Goal: Transaction & Acquisition: Book appointment/travel/reservation

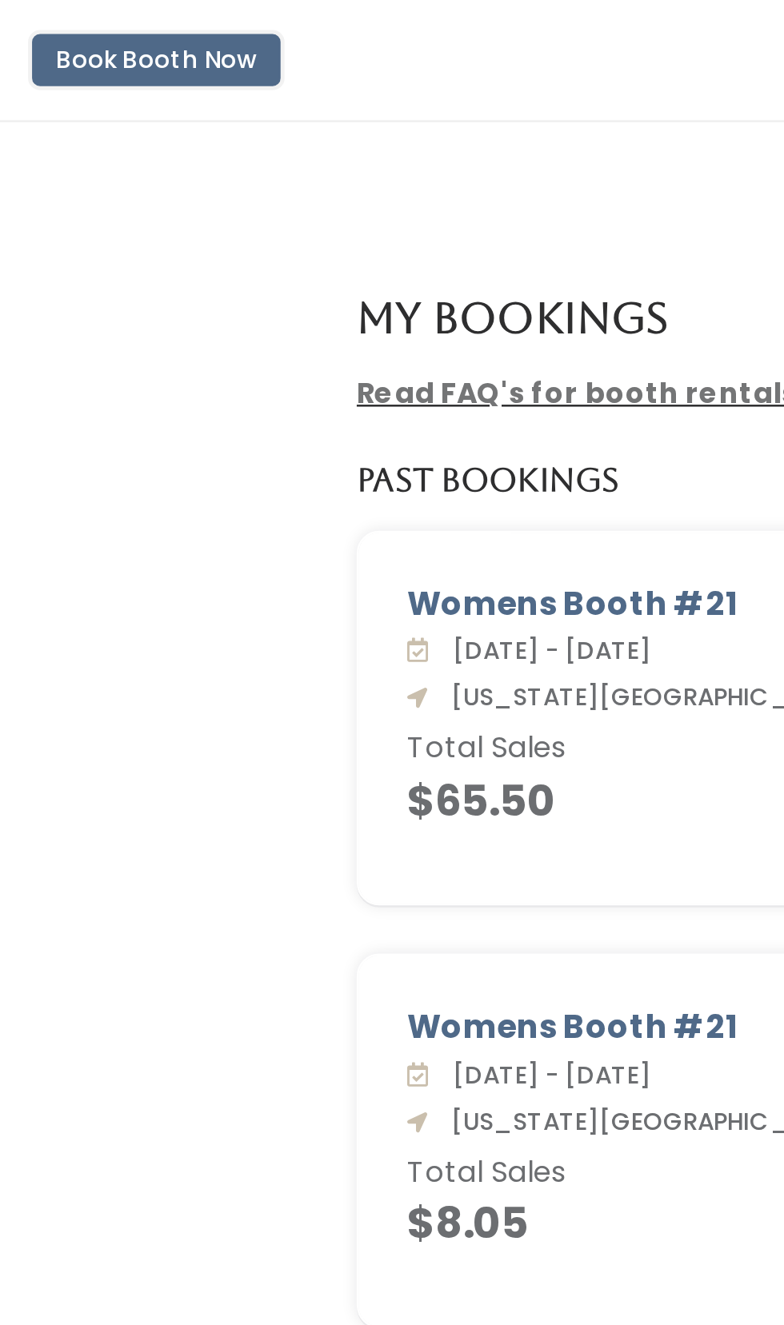
click at [71, 23] on button "Book Booth Now" at bounding box center [62, 24] width 99 height 21
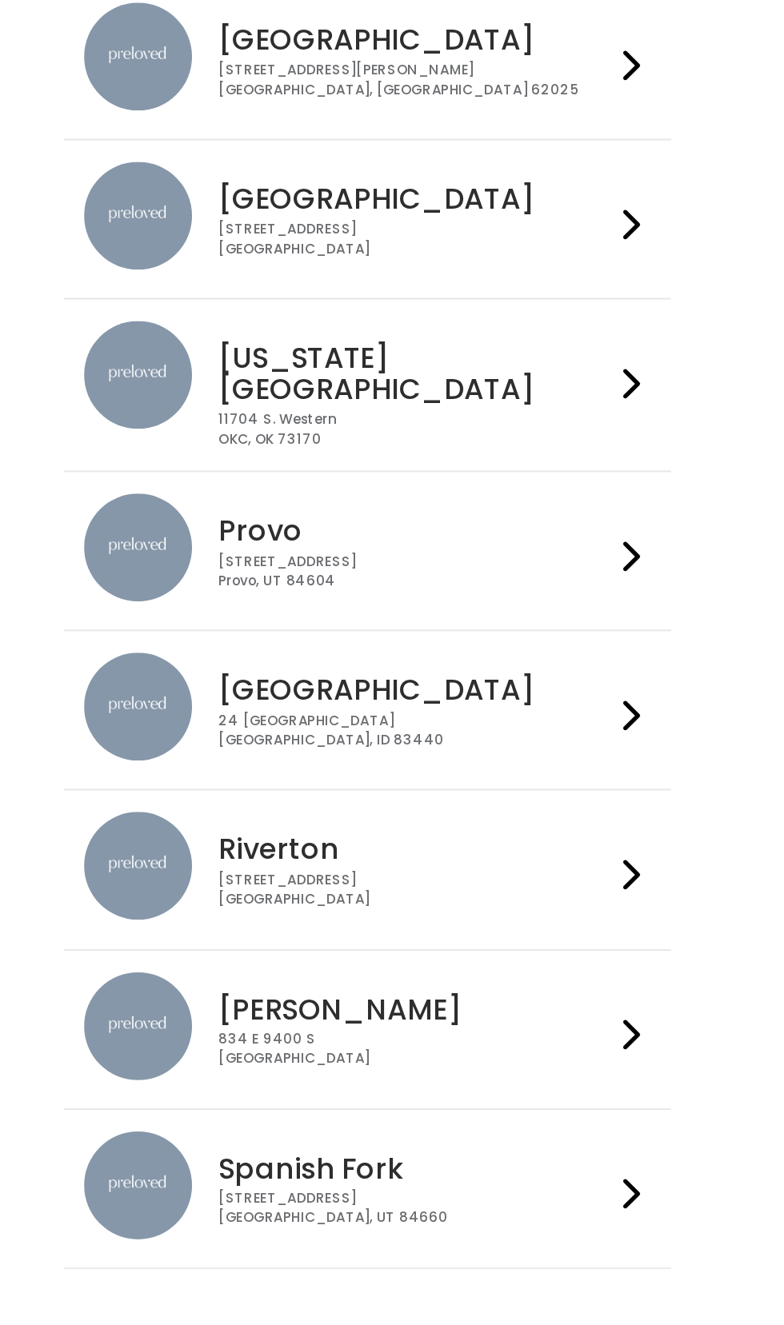
scroll to position [18, 0]
click at [372, 667] on h4 "Rexburg" at bounding box center [420, 676] width 233 height 18
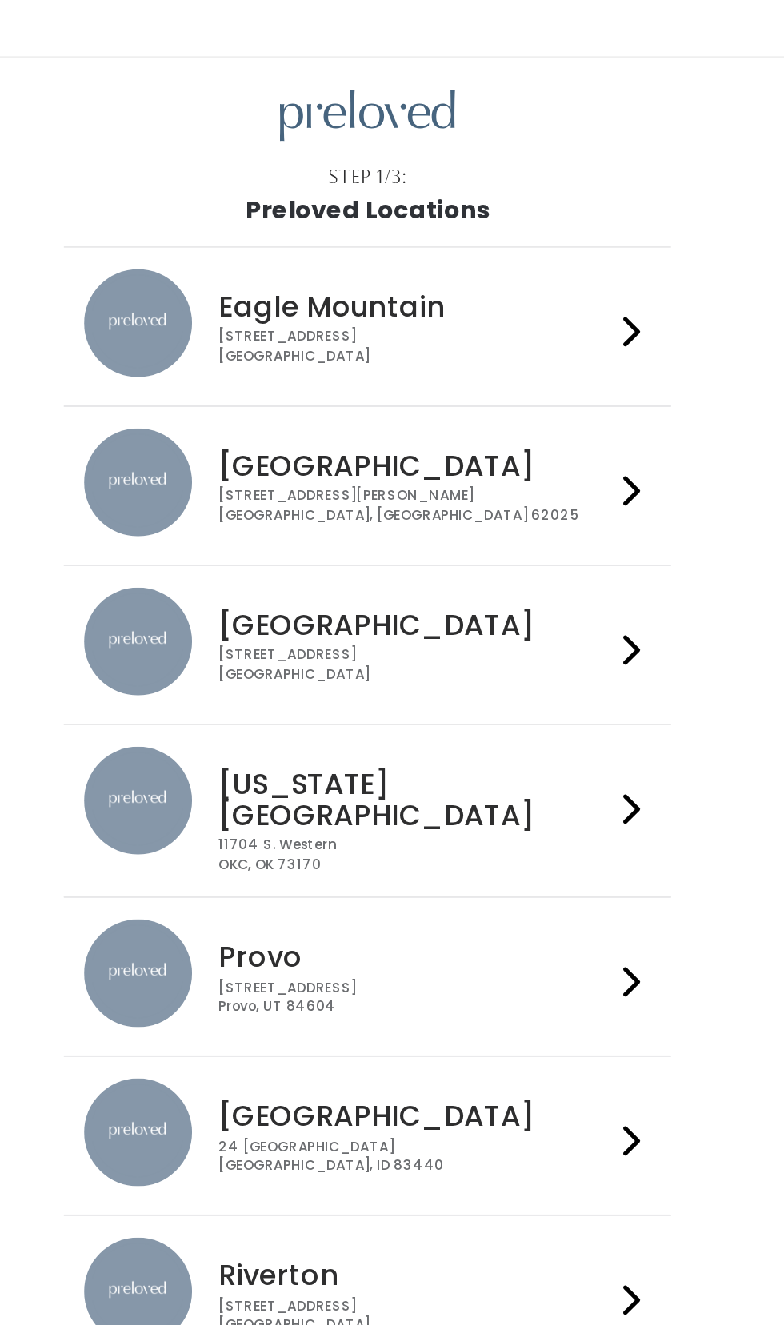
click at [423, 303] on div "1500 Troy Road, Unit A‑B Edwardsville, IL 62025" at bounding box center [420, 314] width 233 height 23
click at [376, 397] on div "3903 N Braeswood Blvd Houston, TX 77025" at bounding box center [420, 408] width 233 height 23
click at [413, 470] on h4 "Oklahoma City" at bounding box center [420, 488] width 233 height 37
click at [379, 470] on h4 "Oklahoma City" at bounding box center [420, 488] width 233 height 37
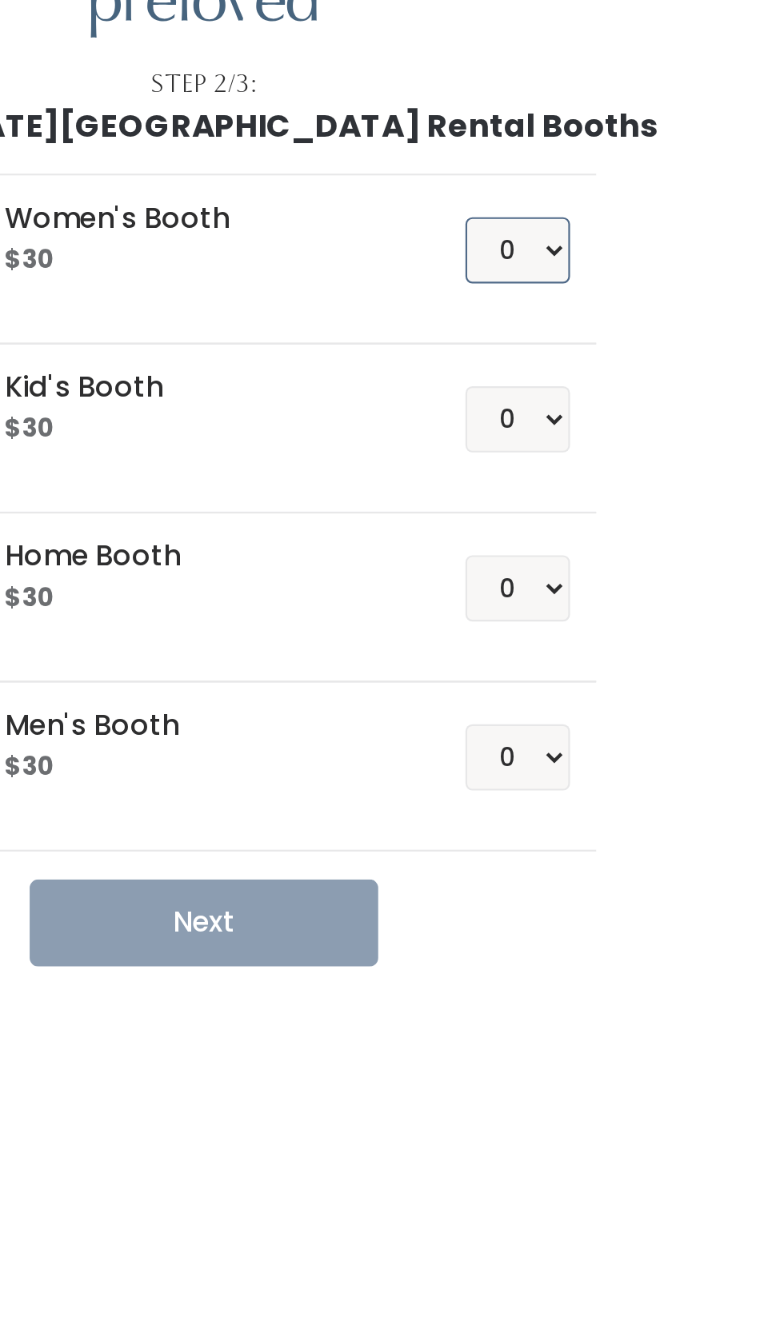
click at [554, 185] on select "0 1 2 3 4" at bounding box center [536, 196] width 48 height 30
select select "1"
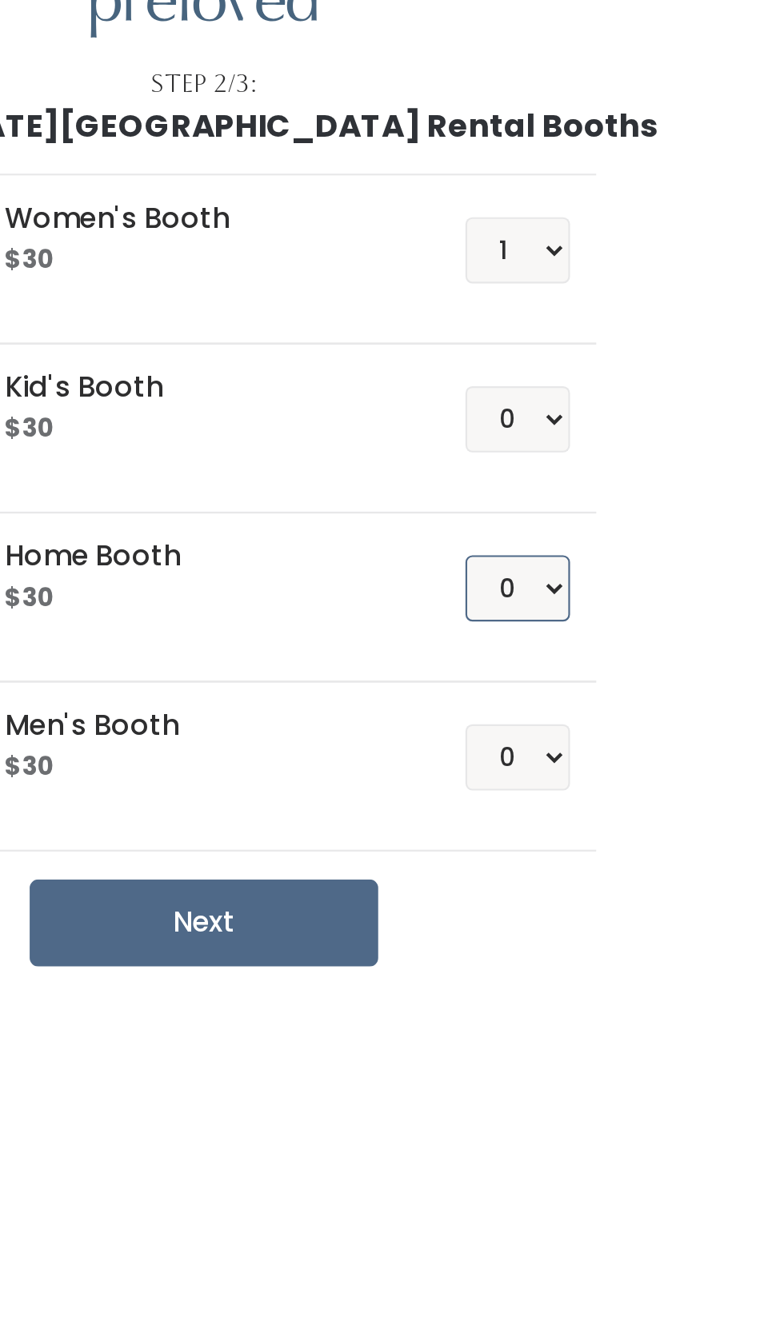
click at [548, 342] on select "0 1 2 3 4" at bounding box center [536, 351] width 48 height 30
select select "1"
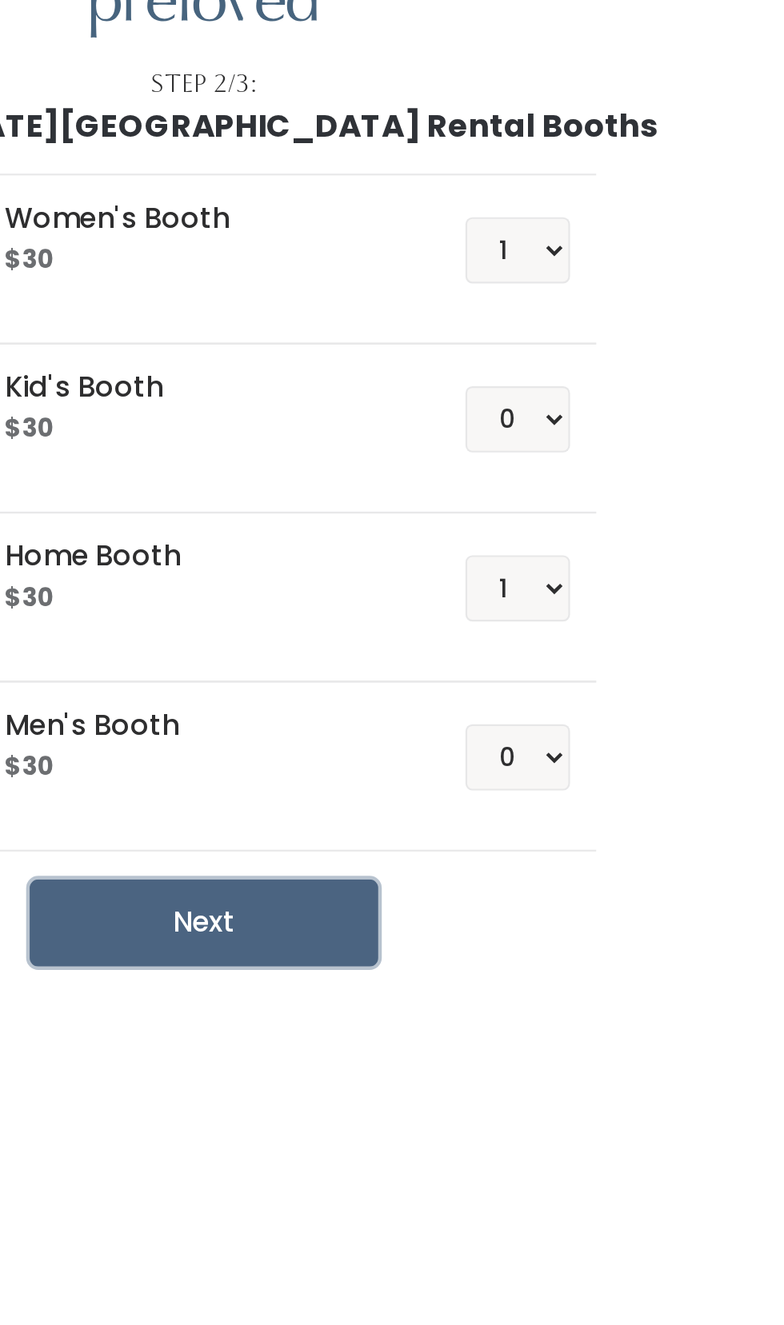
click at [403, 500] on button "Next" at bounding box center [392, 505] width 160 height 40
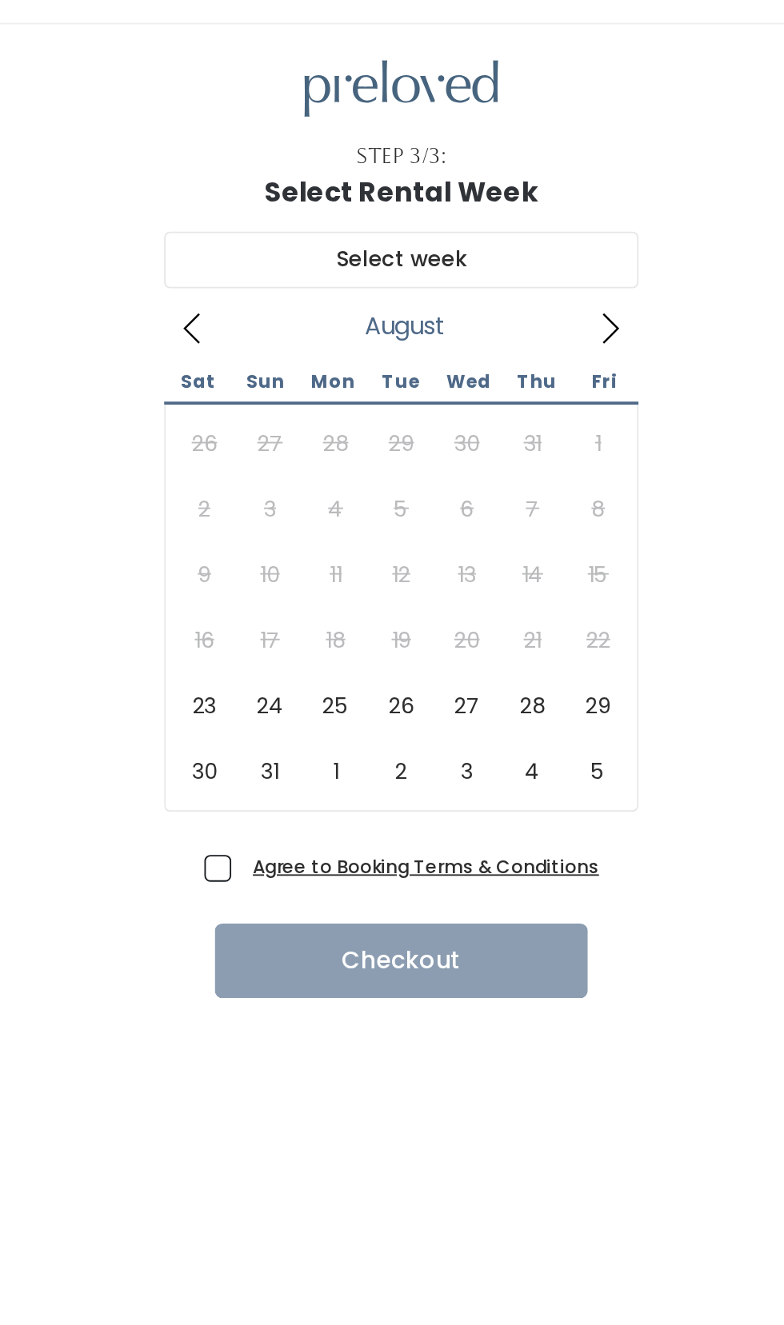
click at [506, 209] on icon at bounding box center [504, 212] width 18 height 18
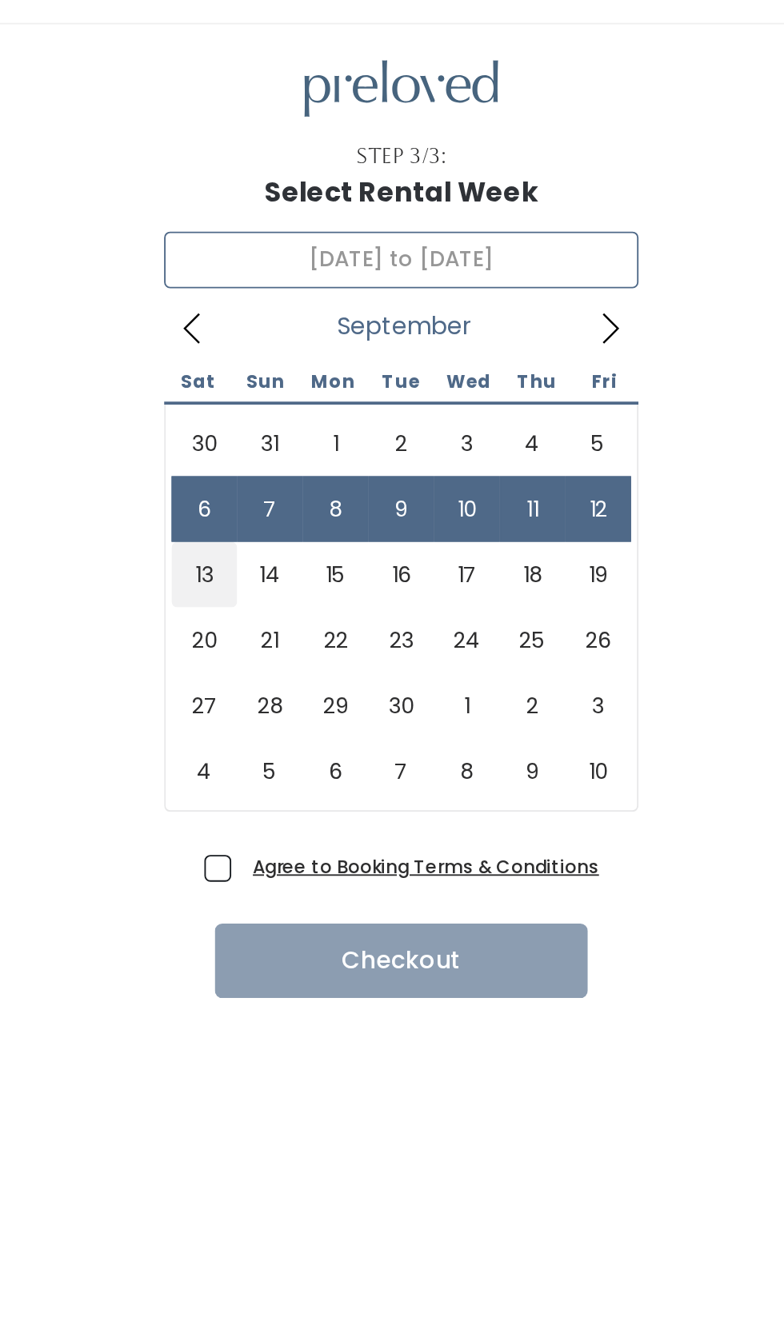
type input "September 13 to September 19"
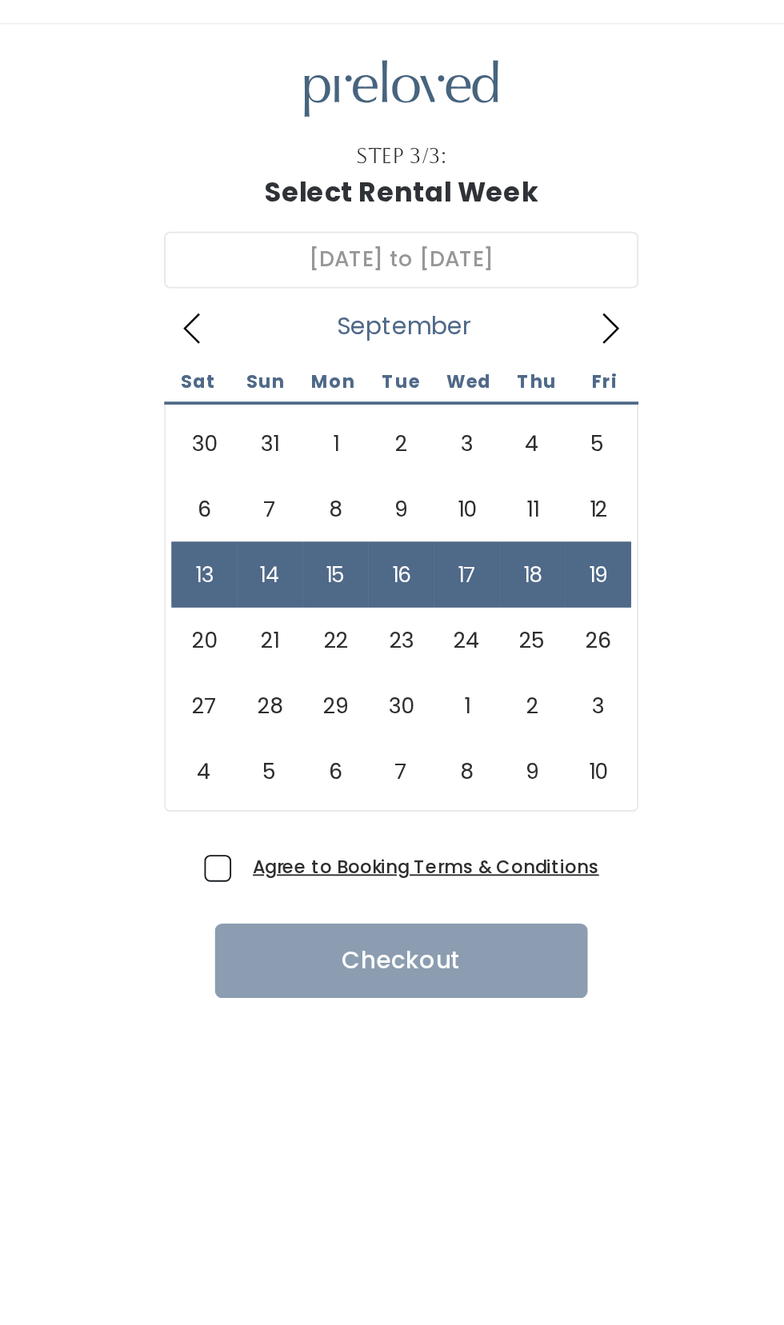
click at [306, 497] on span "Agree to Booking Terms & Conditions" at bounding box center [402, 500] width 192 height 16
click at [306, 497] on input "Agree to Booking Terms & Conditions" at bounding box center [311, 497] width 10 height 10
checkbox input "true"
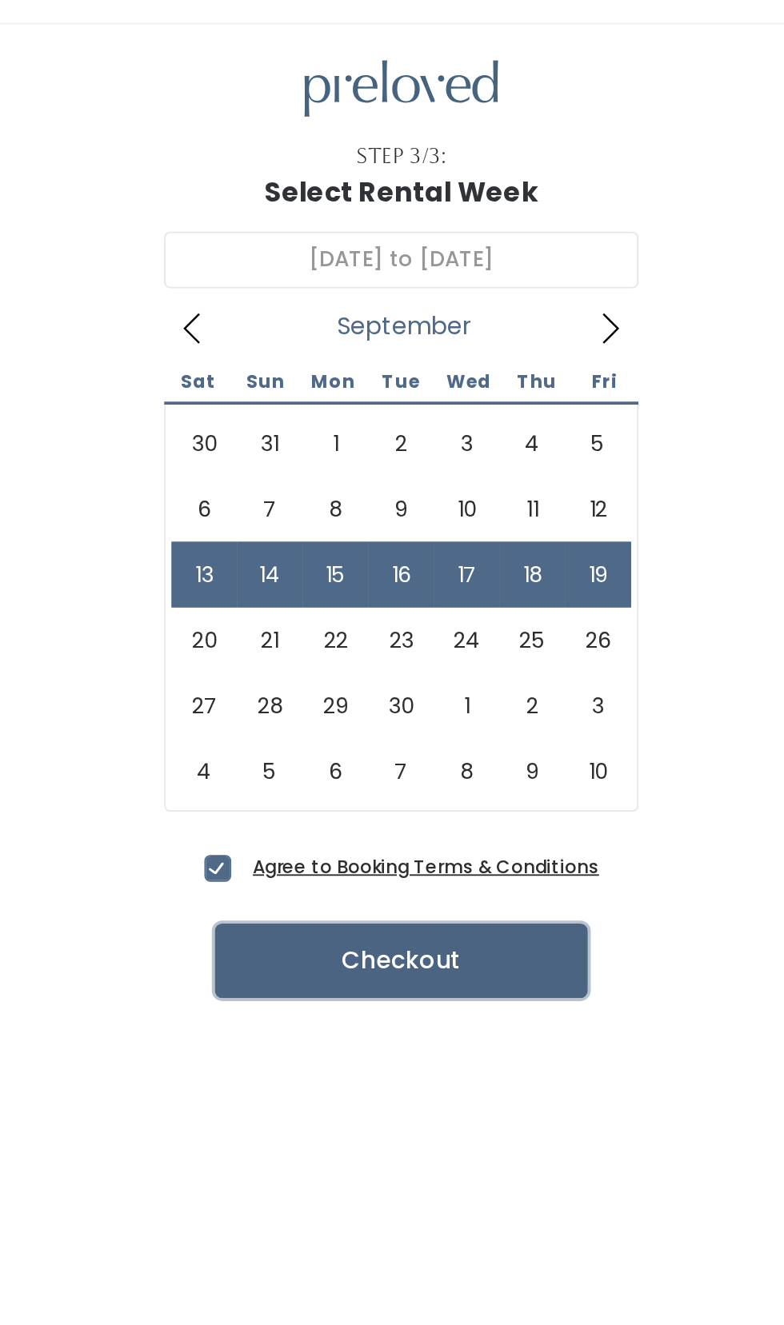
click at [421, 547] on button "Checkout" at bounding box center [392, 551] width 200 height 40
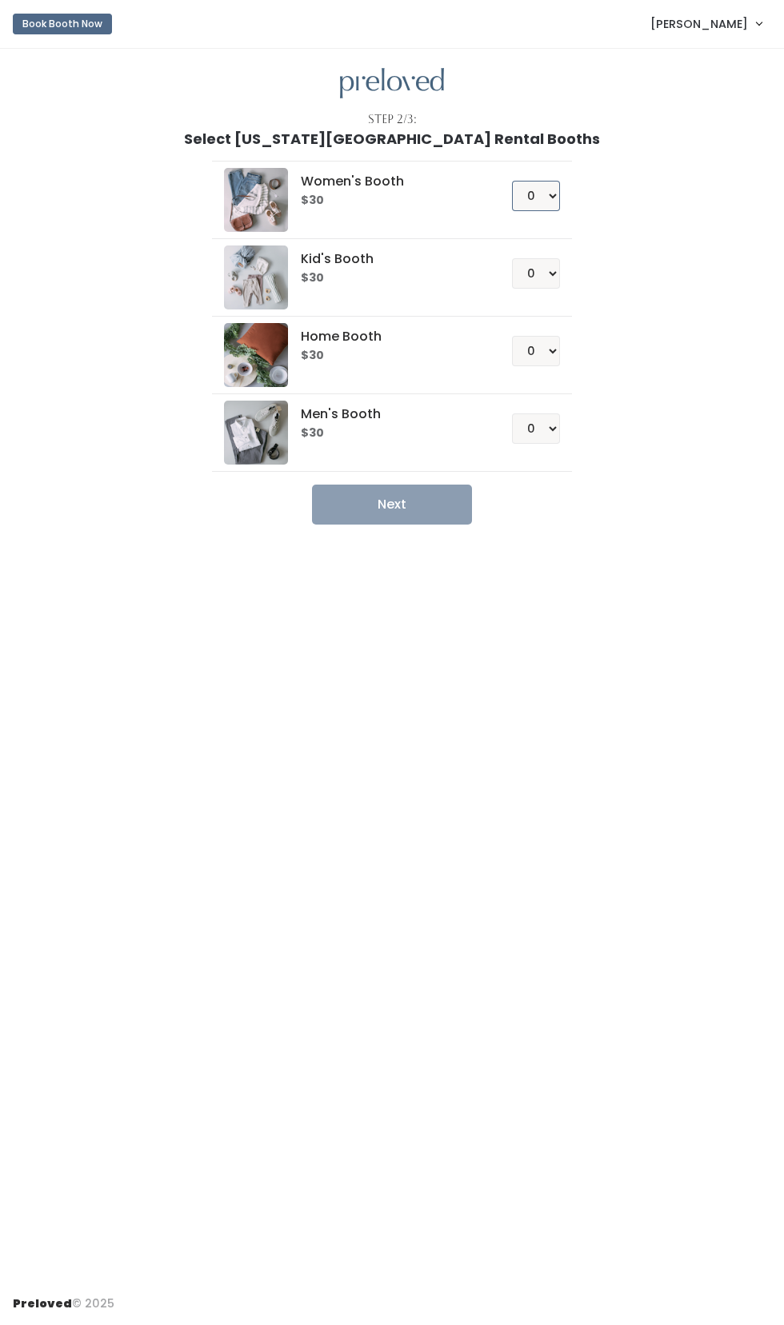
click at [550, 199] on select "0 1 2 3 4" at bounding box center [536, 196] width 48 height 30
select select "1"
click at [552, 350] on select "0 1 2 3 4" at bounding box center [536, 351] width 48 height 30
select select "1"
click at [397, 504] on button "Next" at bounding box center [392, 505] width 160 height 40
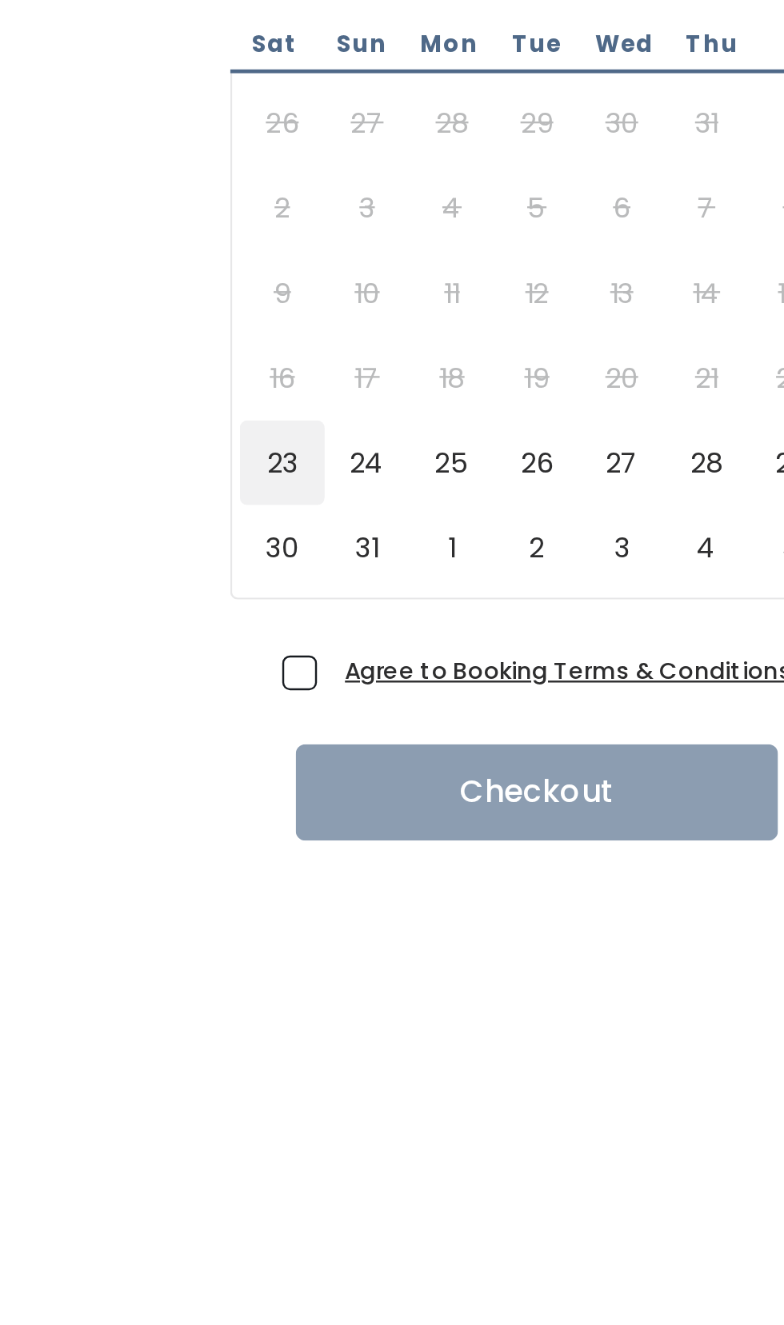
type input "[DATE] to [DATE]"
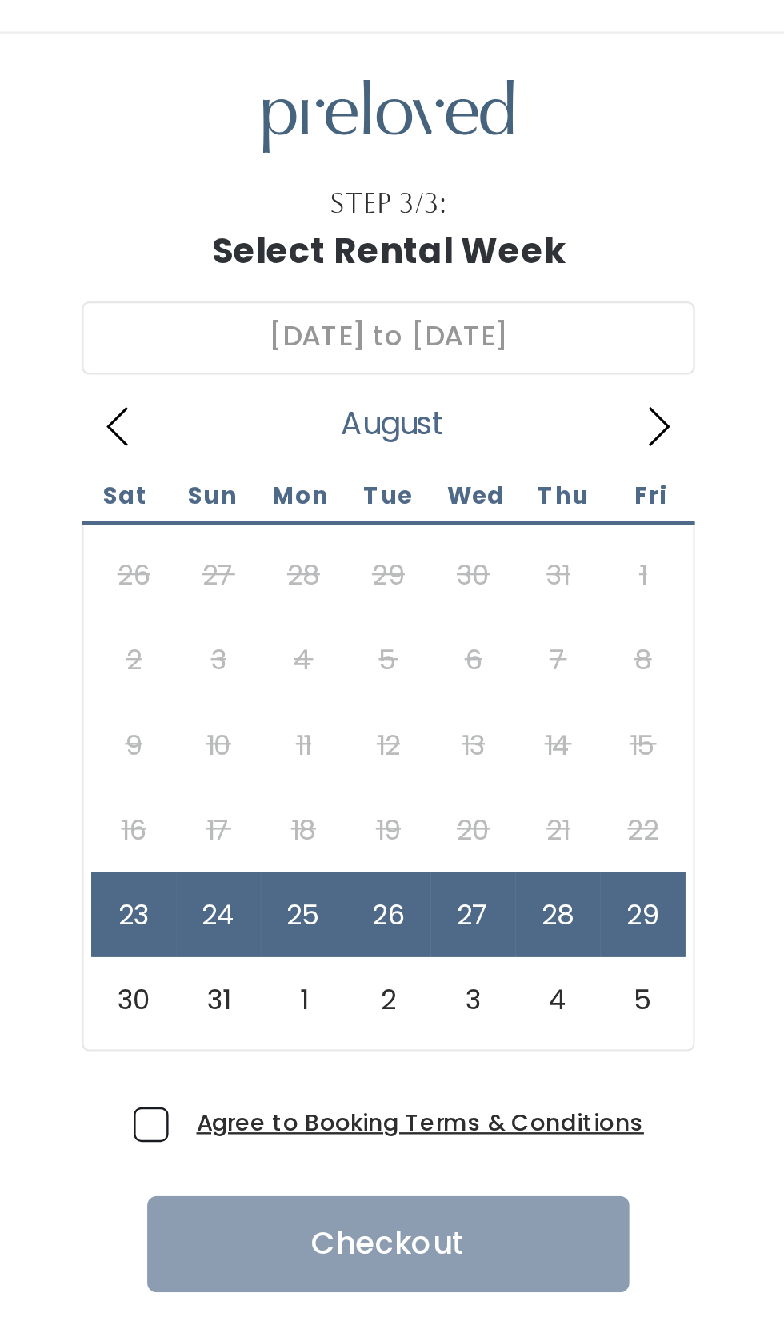
click at [306, 498] on span "Agree to Booking Terms & Conditions" at bounding box center [402, 500] width 192 height 16
click at [306, 498] on input "Agree to Booking Terms & Conditions" at bounding box center [311, 497] width 10 height 10
checkbox input "true"
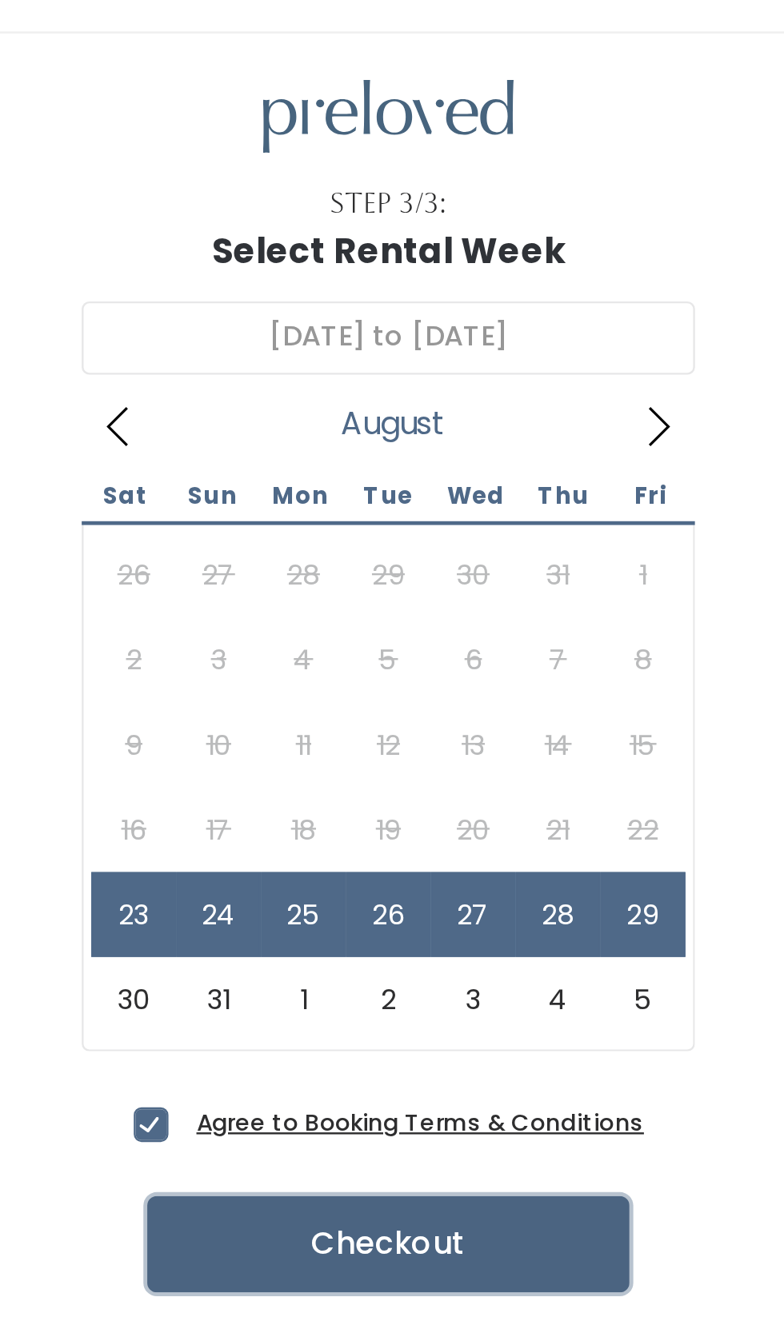
click at [410, 544] on button "Checkout" at bounding box center [392, 551] width 200 height 40
